Goal: Information Seeking & Learning: Learn about a topic

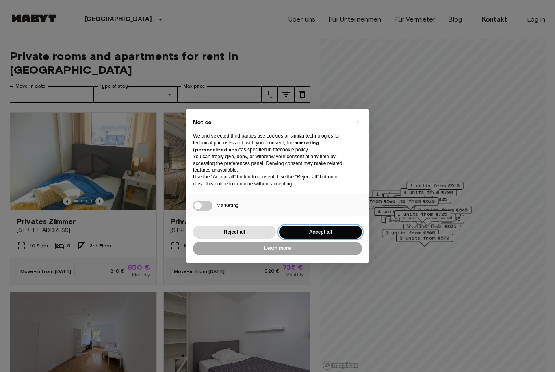
click at [316, 233] on button "Accept all" at bounding box center [320, 232] width 83 height 13
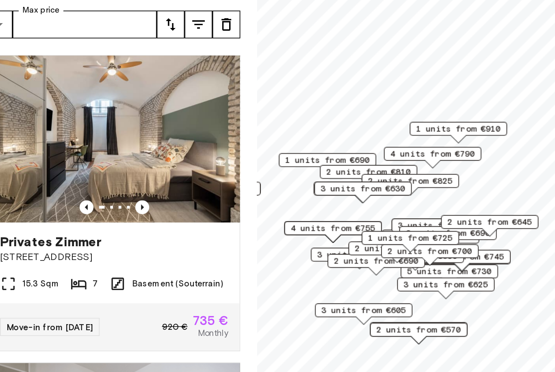
click at [402, 208] on span "3 units from €800" at bounding box center [427, 211] width 50 height 7
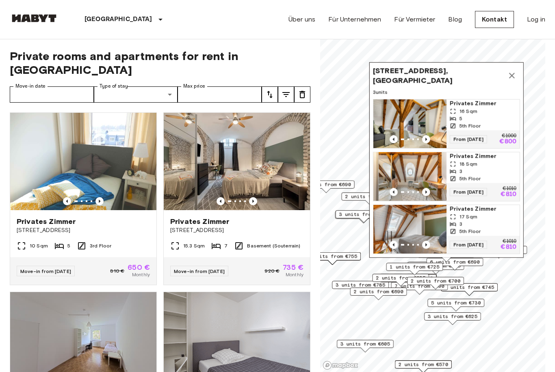
click at [506, 80] on button "Map marker" at bounding box center [512, 75] width 16 height 16
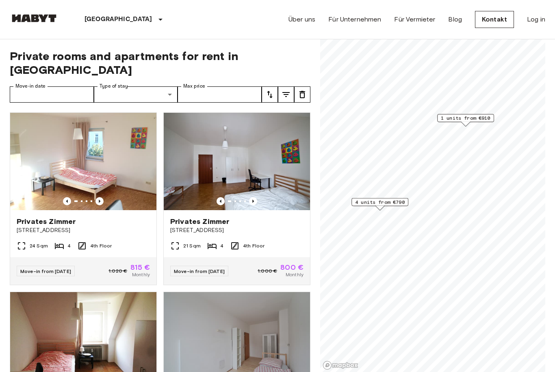
click at [394, 204] on span "4 units from €790" at bounding box center [380, 202] width 50 height 7
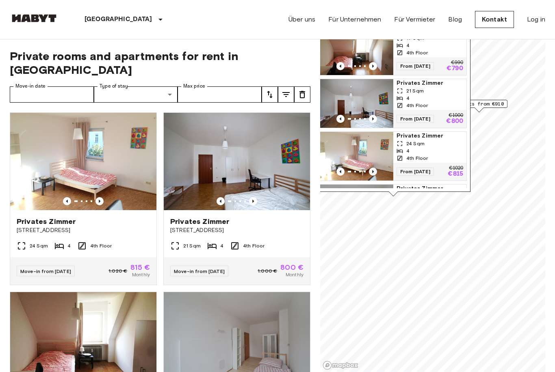
click at [374, 173] on icon "Previous image" at bounding box center [373, 172] width 8 height 8
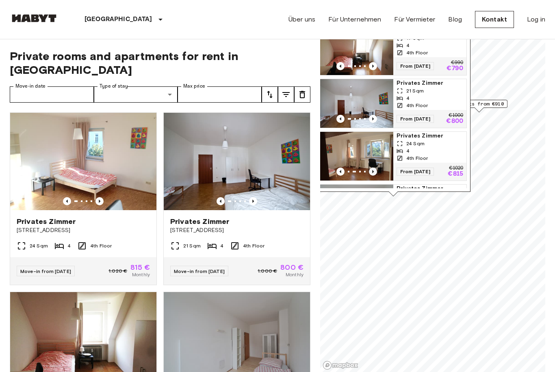
click at [376, 168] on icon "Previous image" at bounding box center [373, 172] width 8 height 8
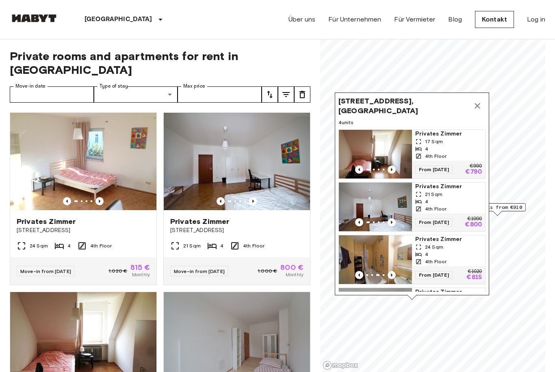
click at [476, 109] on icon "Map marker" at bounding box center [477, 106] width 10 height 10
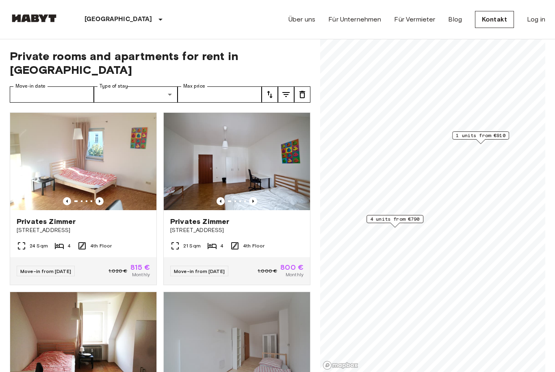
click at [393, 216] on span "4 units from €790" at bounding box center [395, 219] width 50 height 7
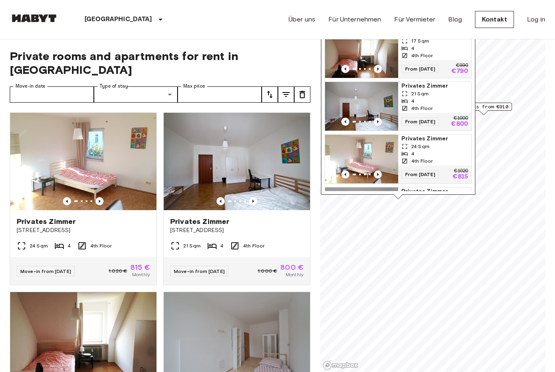
click at [381, 176] on icon "Previous image" at bounding box center [378, 175] width 8 height 8
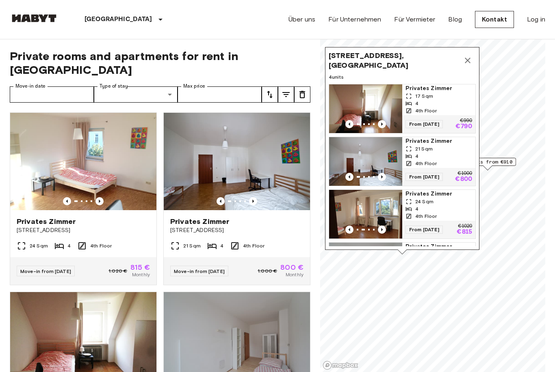
click at [439, 106] on div "4" at bounding box center [438, 103] width 67 height 7
click at [469, 61] on icon "Map marker" at bounding box center [468, 61] width 10 height 10
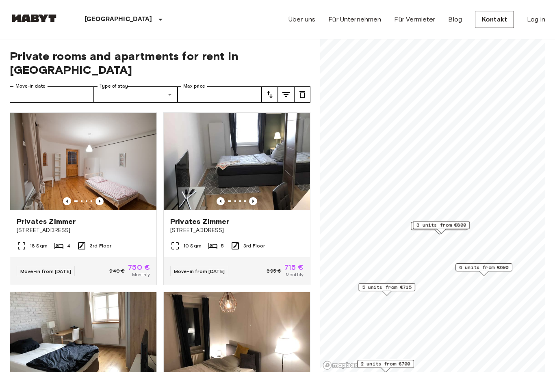
click at [489, 268] on span "6 units from €690" at bounding box center [484, 267] width 50 height 7
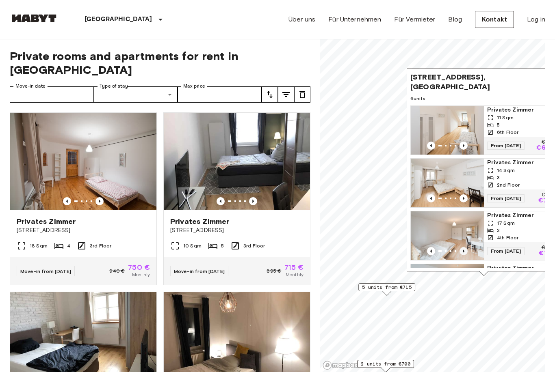
click at [465, 247] on icon "Previous image" at bounding box center [463, 251] width 8 height 8
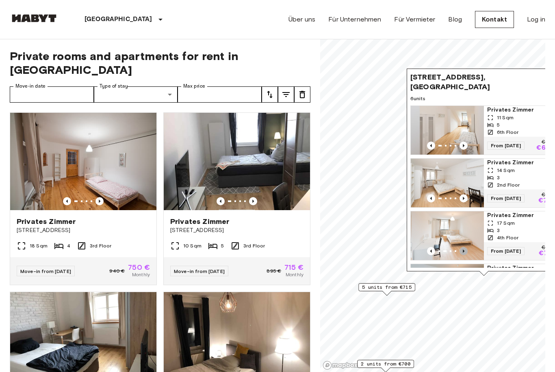
click at [466, 247] on icon "Previous image" at bounding box center [463, 251] width 8 height 8
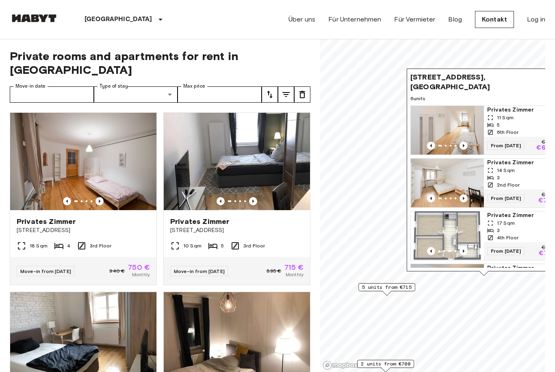
click at [459, 225] on img "Map marker" at bounding box center [447, 236] width 73 height 49
